Goal: Check status: Check status

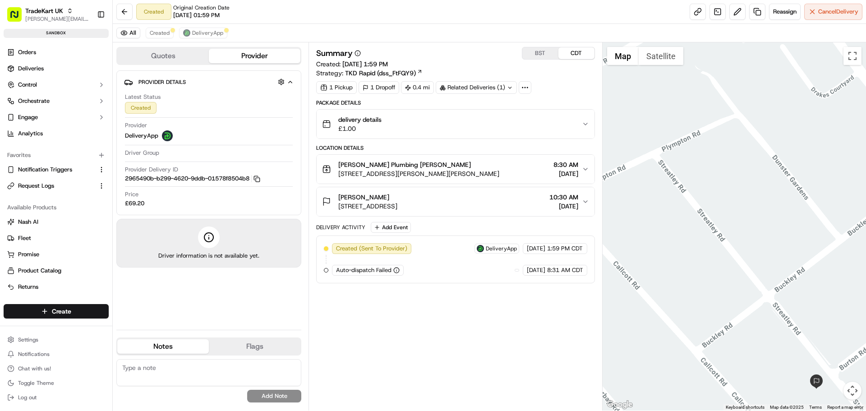
click at [176, 57] on button "Quotes" at bounding box center [163, 56] width 92 height 14
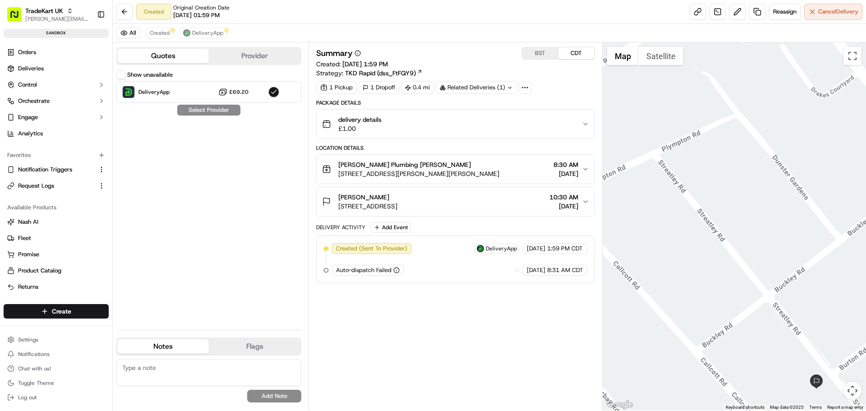
click at [242, 61] on button "Provider" at bounding box center [255, 56] width 92 height 14
